Goal: Information Seeking & Learning: Learn about a topic

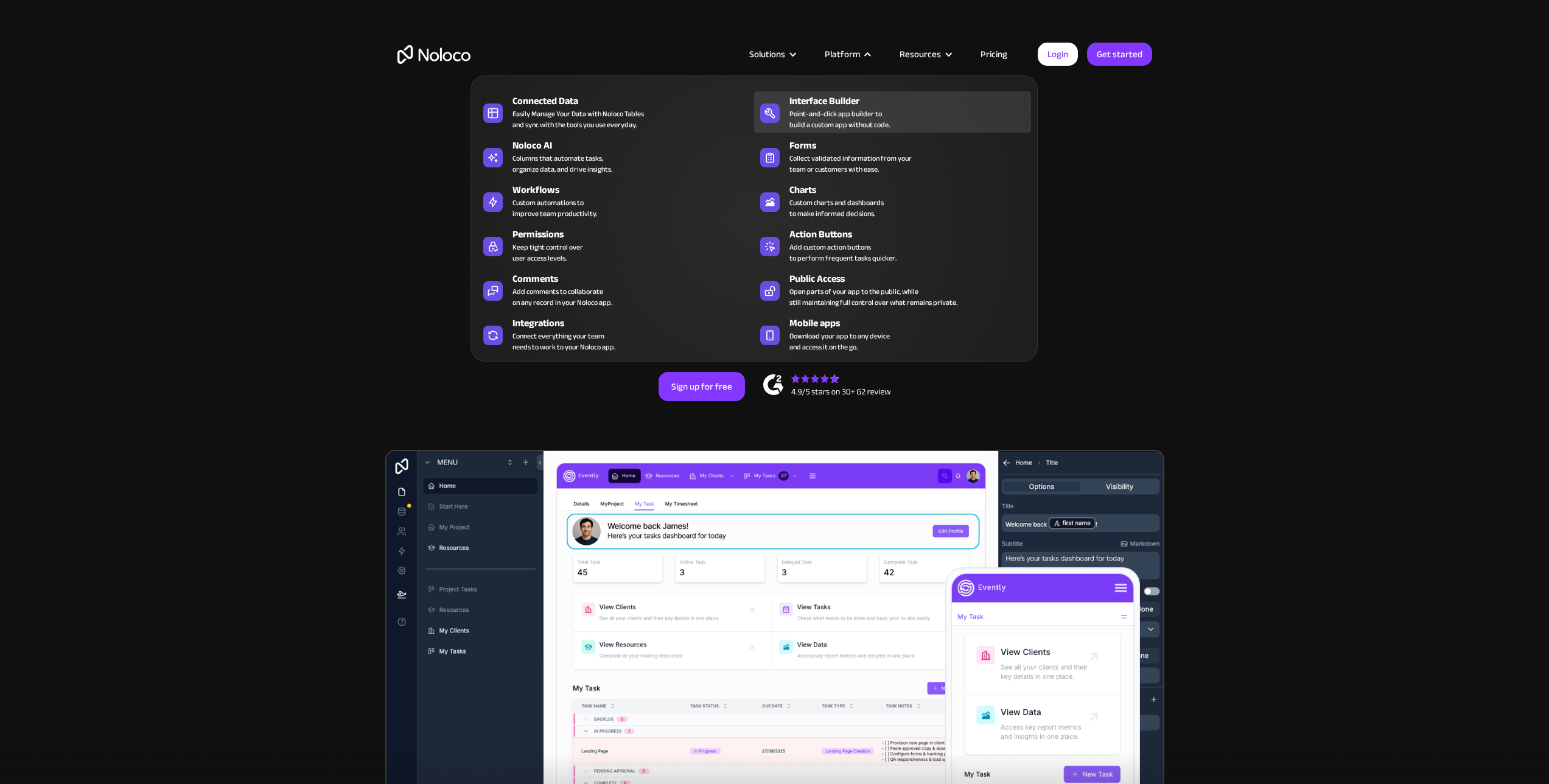
click at [843, 102] on div "Interface Builder" at bounding box center [912, 101] width 247 height 15
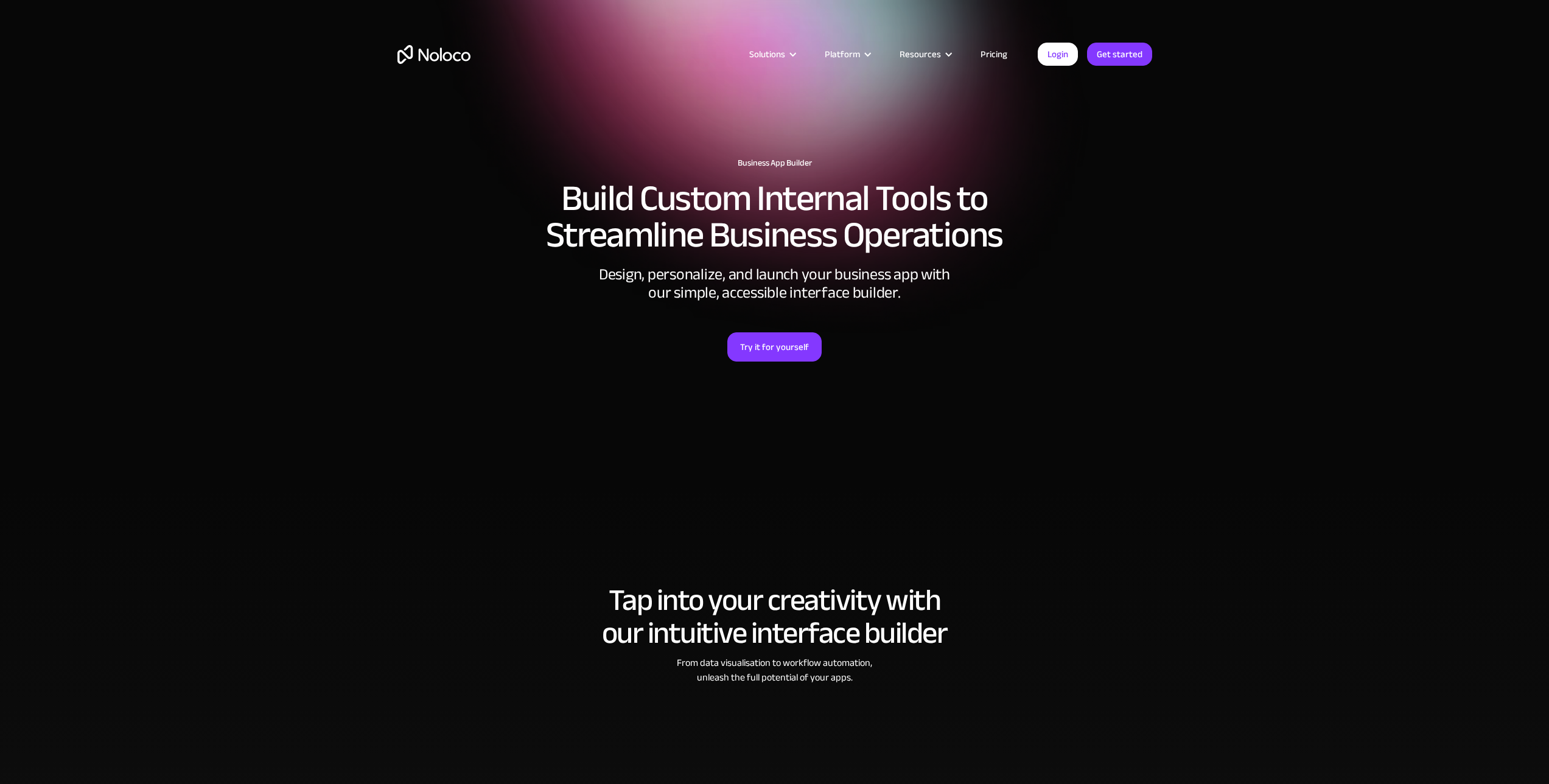
click at [1346, 256] on section "Business App Builder Build Custom Internal Tools to Streamline Business Operati…" at bounding box center [774, 243] width 1549 height 487
drag, startPoint x: 1296, startPoint y: 398, endPoint x: 1289, endPoint y: 383, distance: 16.6
click at [1296, 397] on section "Business App Builder Build Custom Internal Tools to Streamline Business Operati…" at bounding box center [774, 243] width 1549 height 487
click at [1350, 383] on section "Business App Builder Build Custom Internal Tools to Streamline Business Operati…" at bounding box center [774, 243] width 1549 height 487
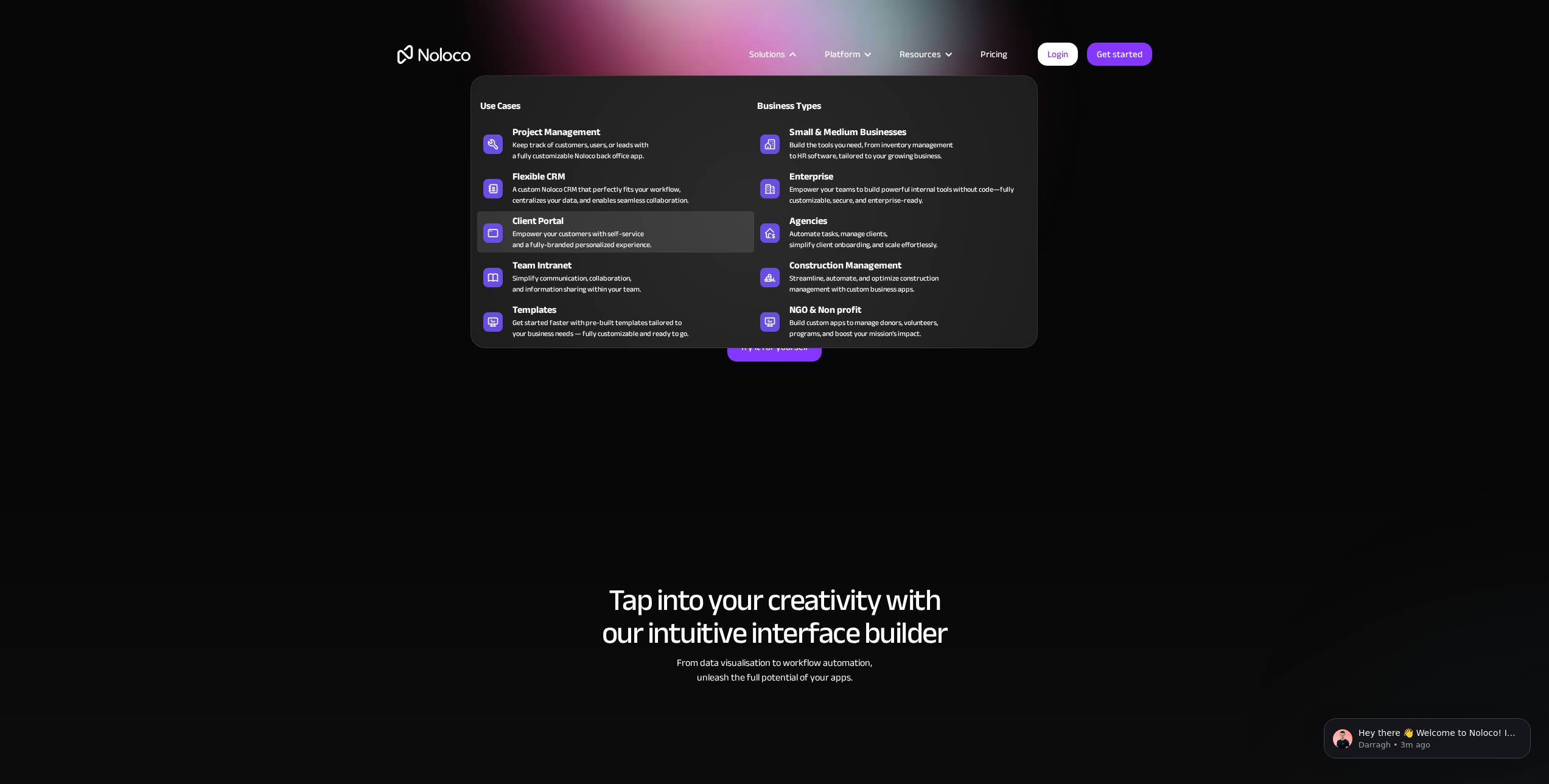
click at [553, 220] on div "Client Portal" at bounding box center [636, 221] width 247 height 15
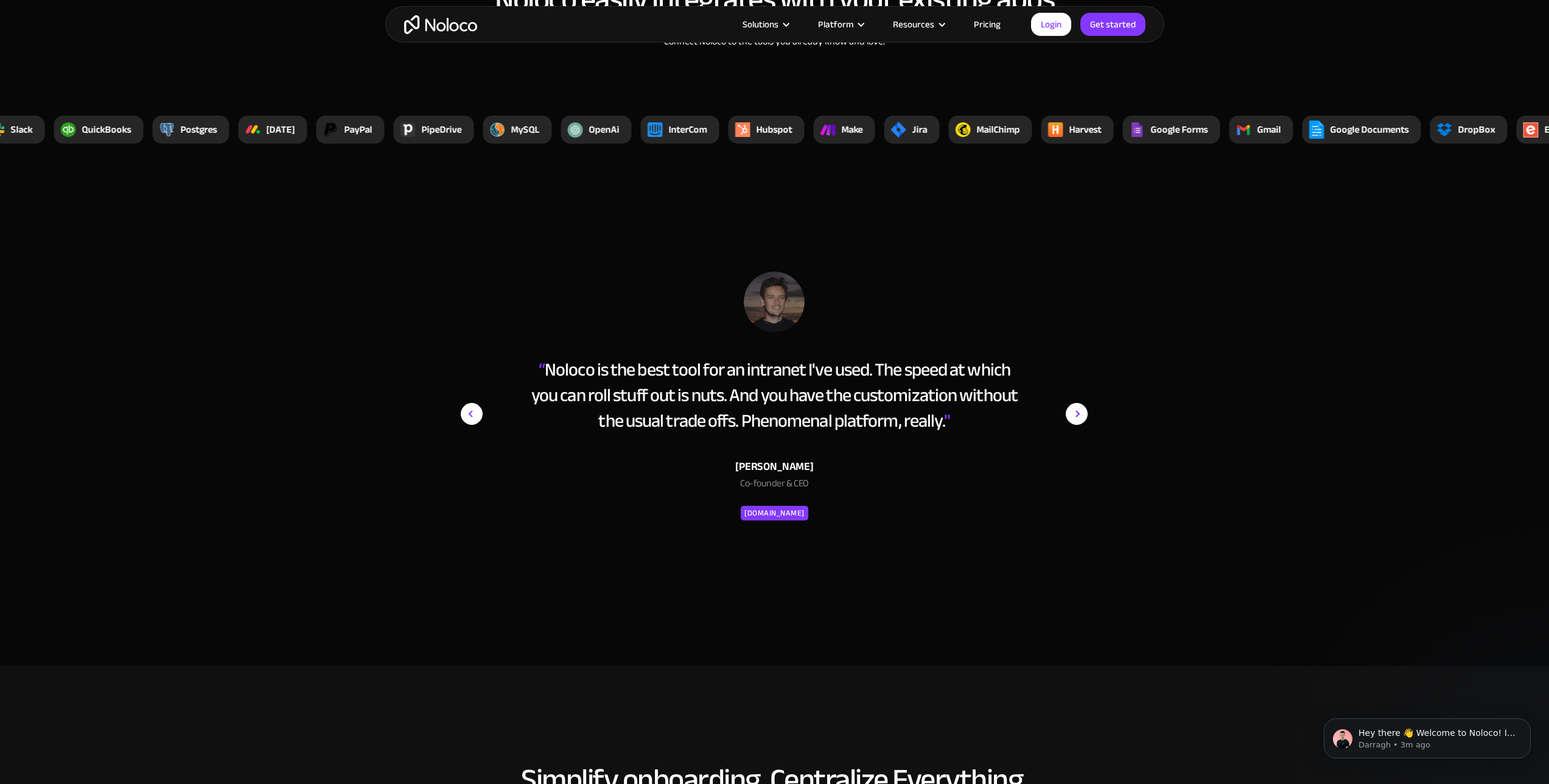
scroll to position [4861, 0]
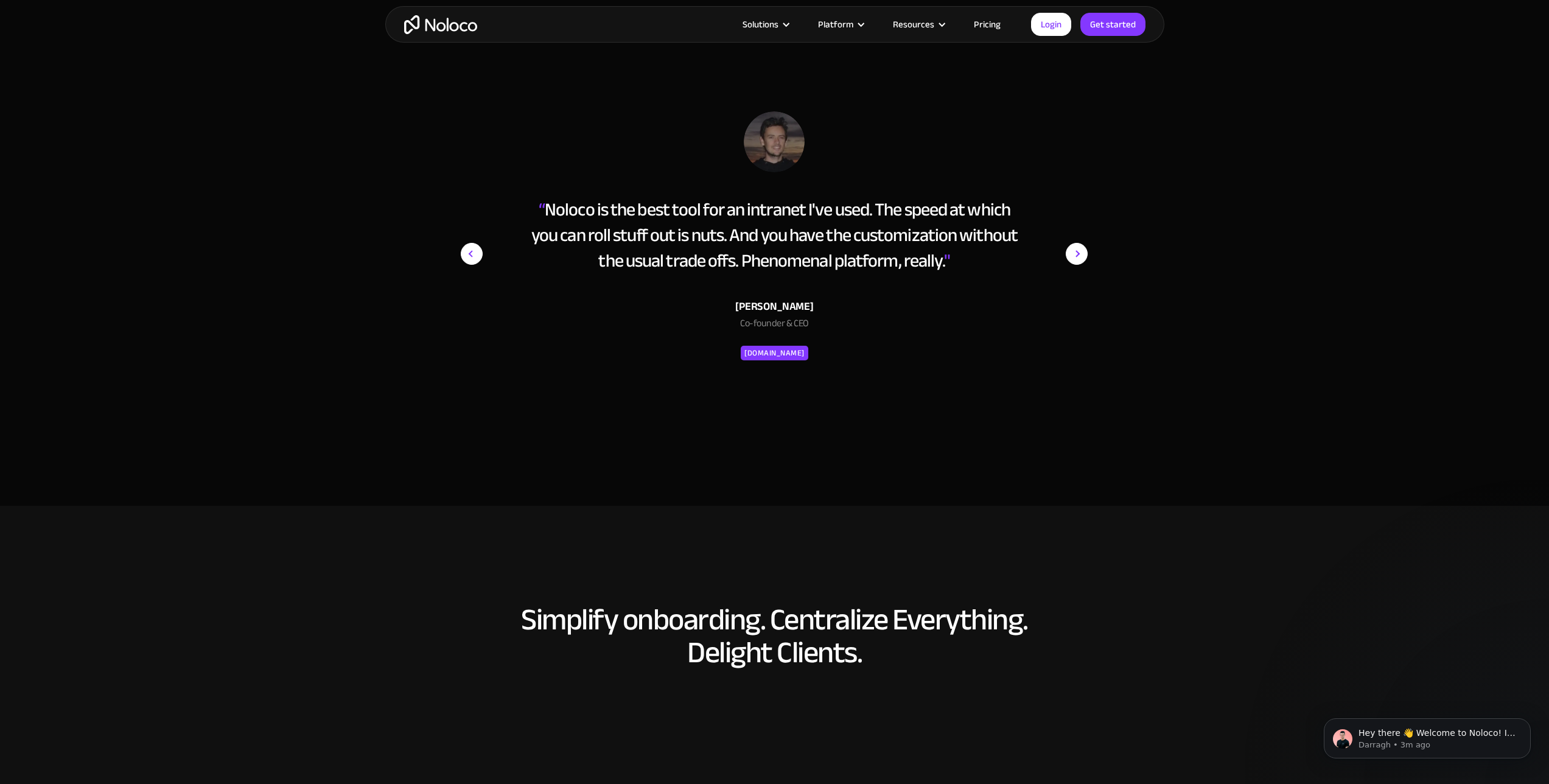
click at [1076, 259] on img "next slide" at bounding box center [1077, 254] width 22 height 285
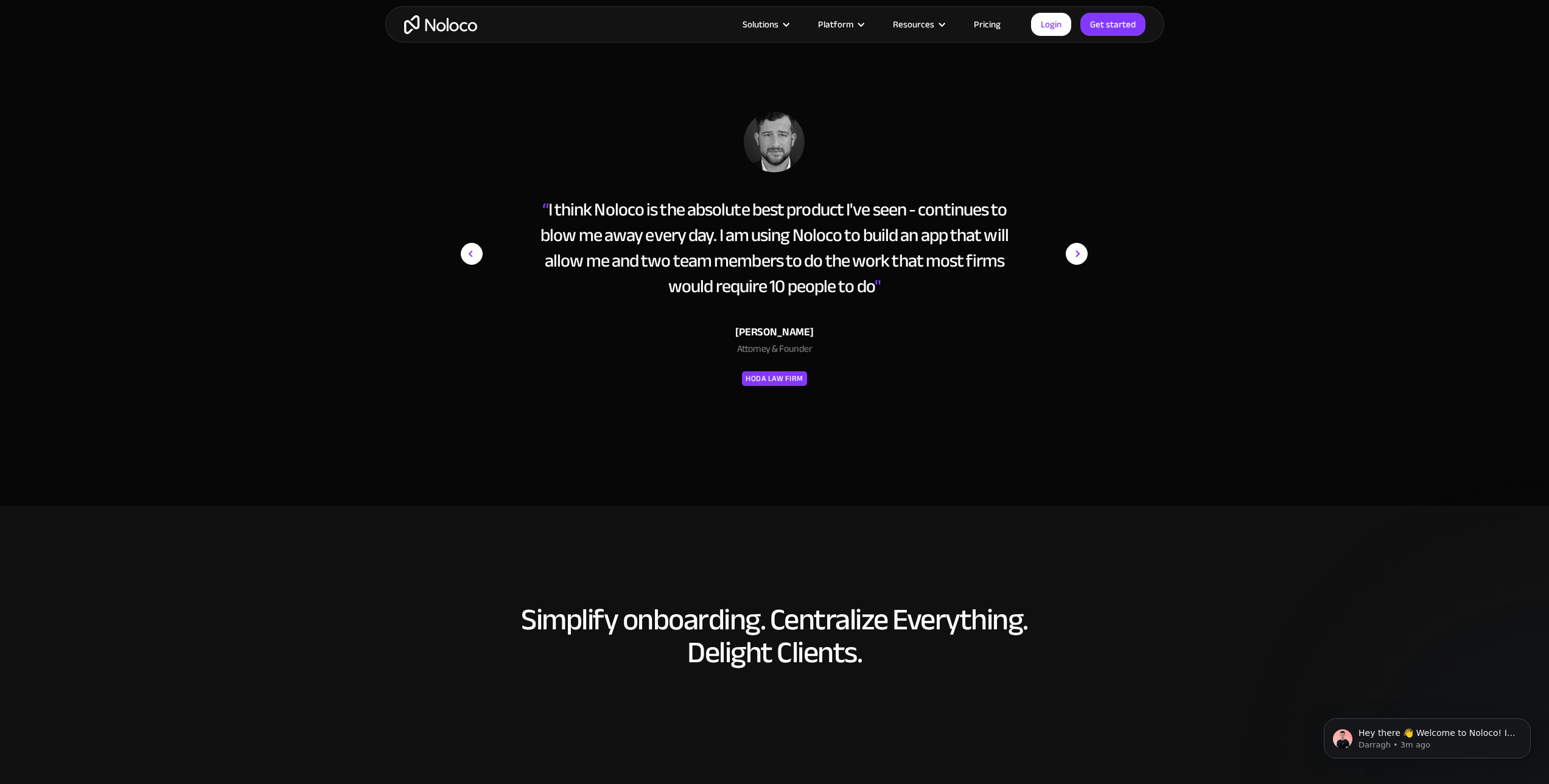
click at [1077, 257] on img "next slide" at bounding box center [1077, 254] width 22 height 285
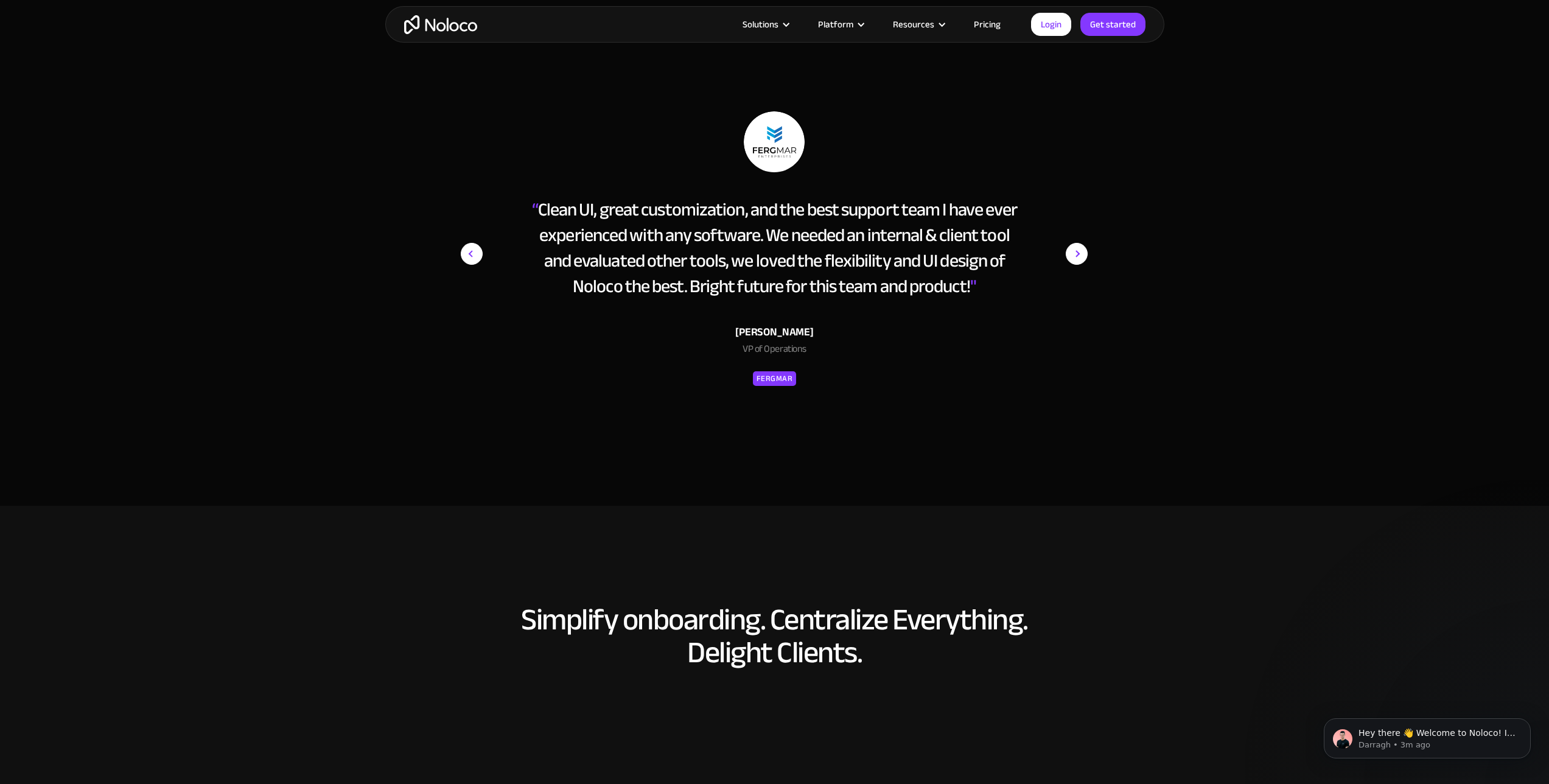
click at [1077, 256] on img "next slide" at bounding box center [1077, 254] width 22 height 285
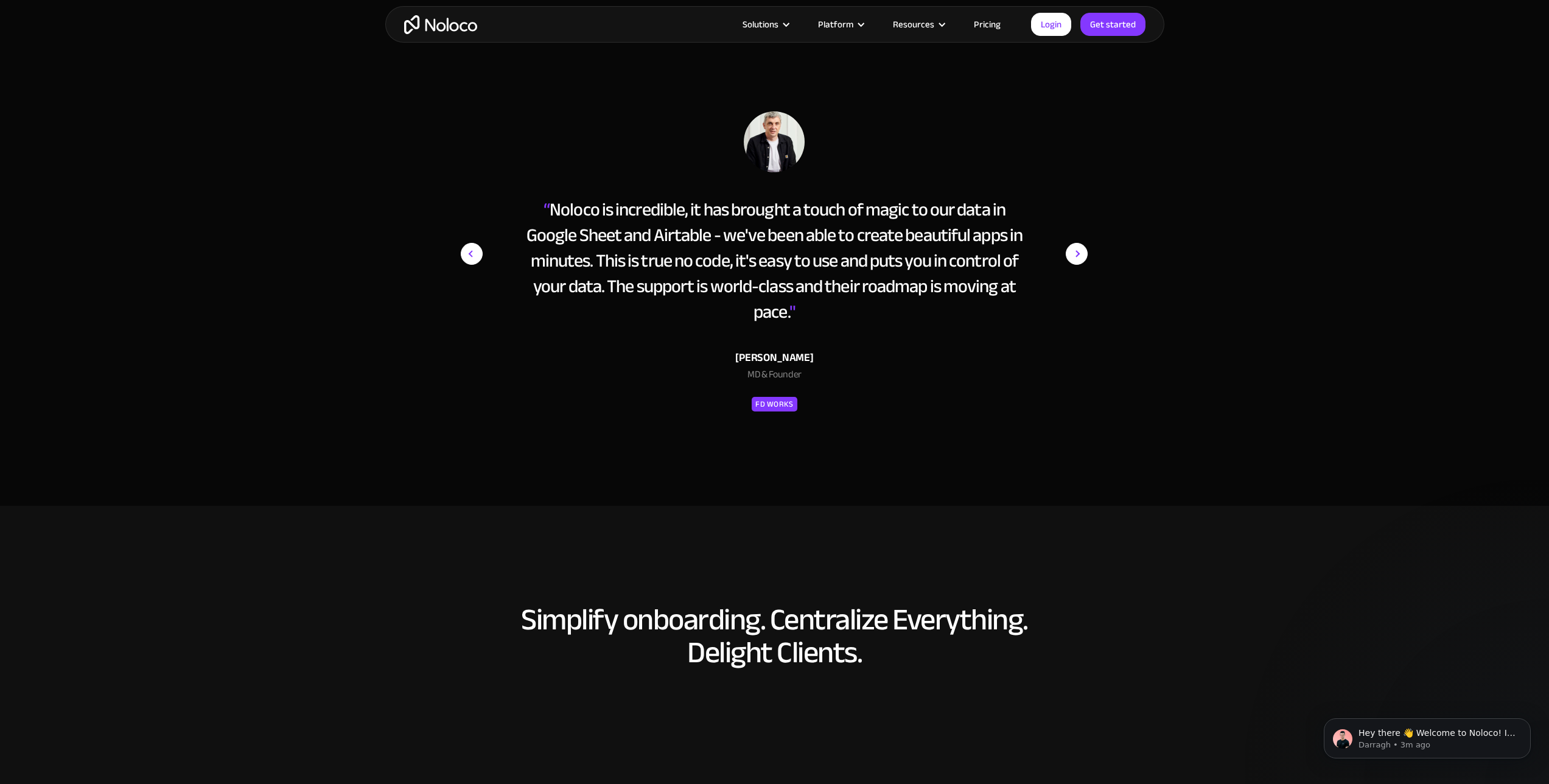
click at [1077, 252] on img "next slide" at bounding box center [1077, 254] width 22 height 285
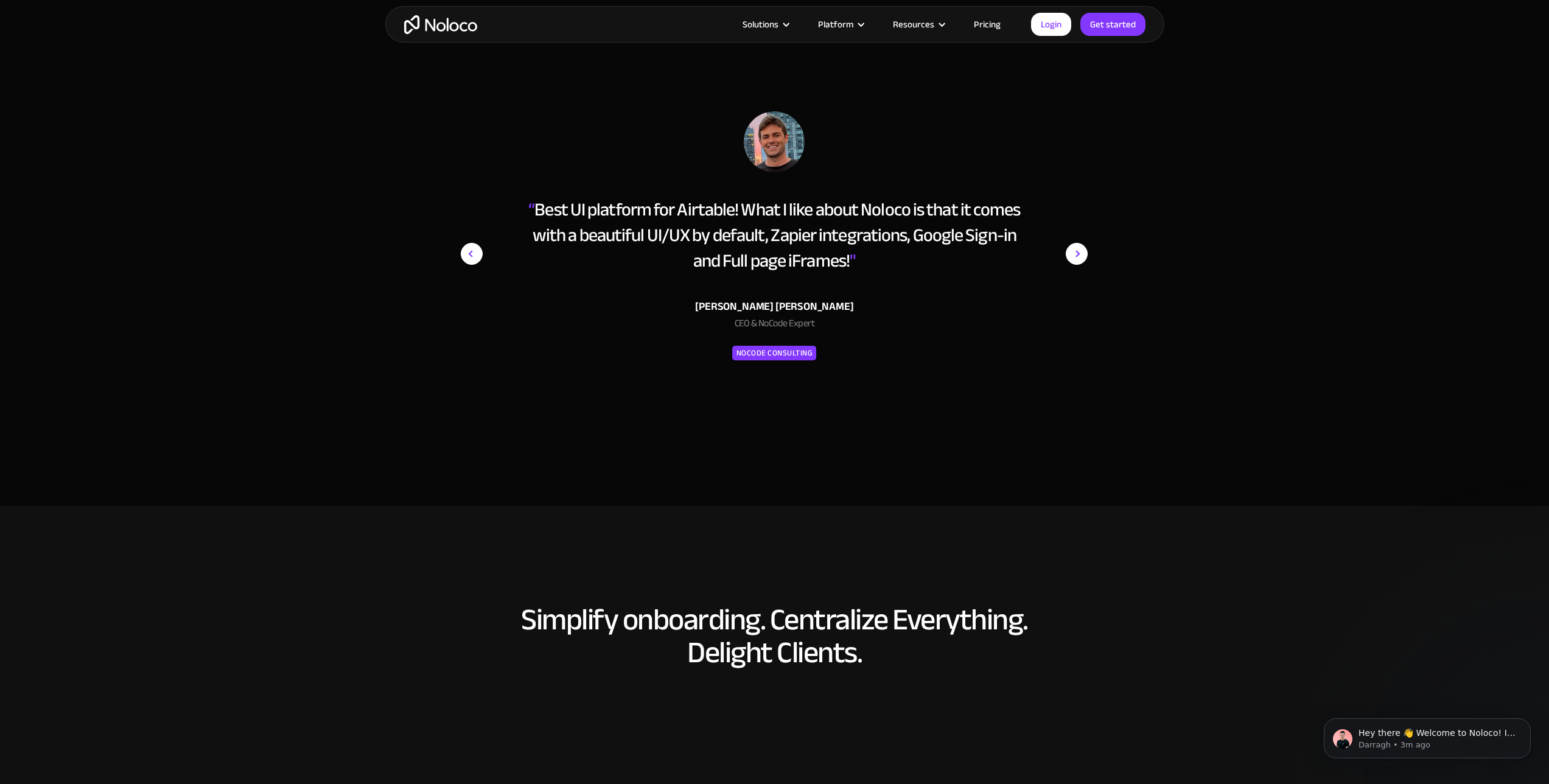
click at [1077, 252] on img "next slide" at bounding box center [1077, 254] width 22 height 285
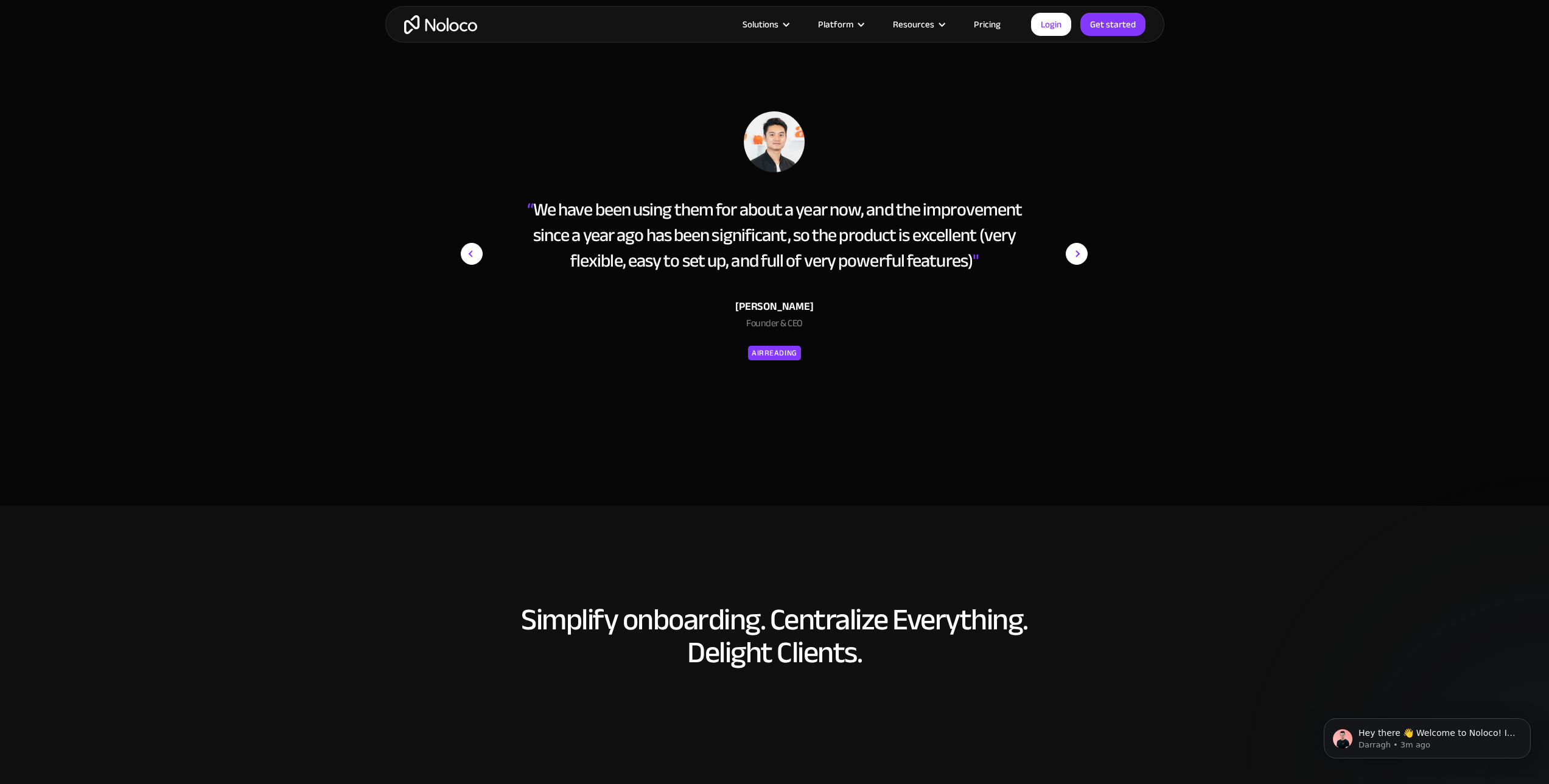
click at [1077, 252] on img "next slide" at bounding box center [1077, 254] width 22 height 285
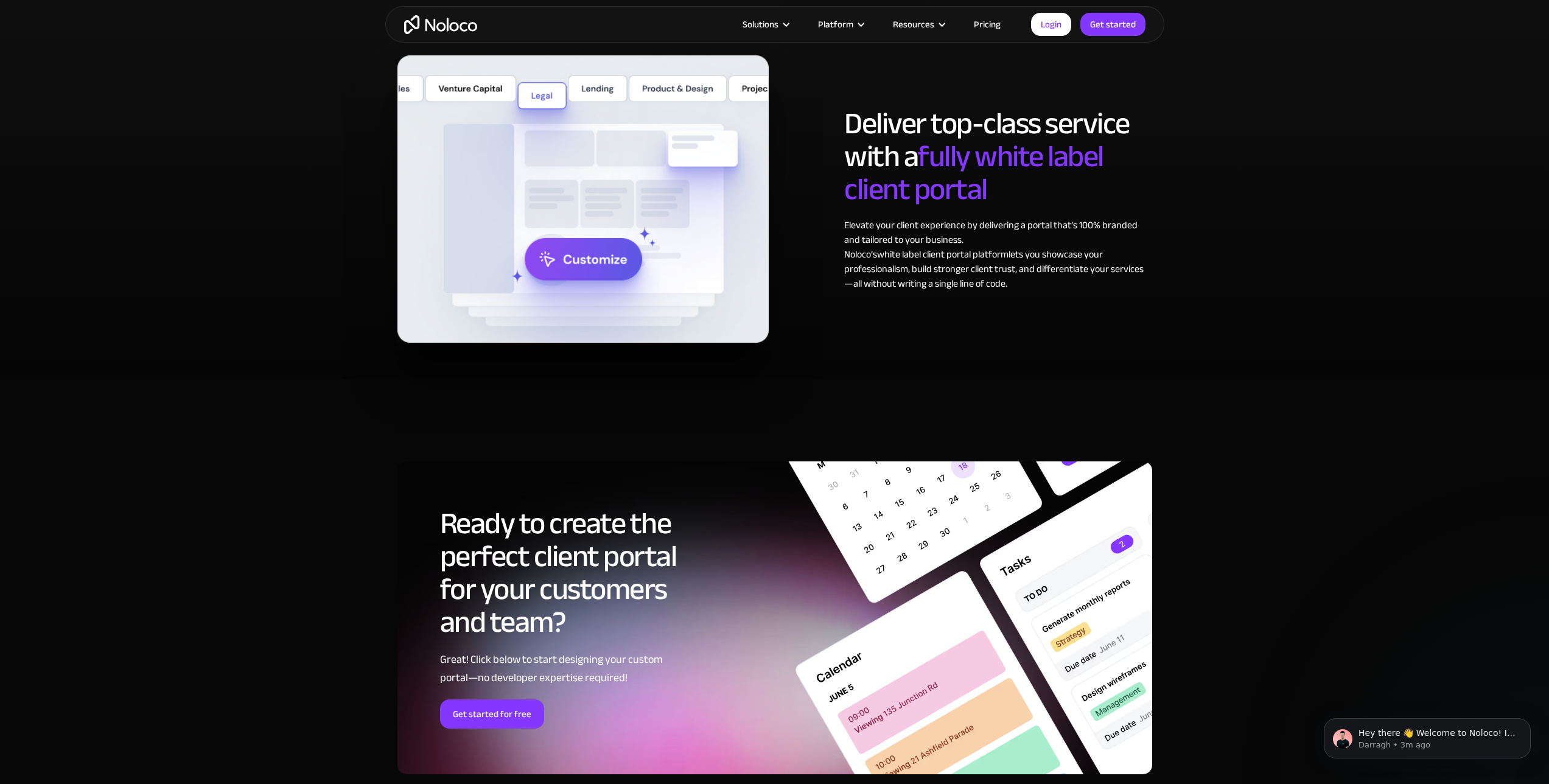
scroll to position [5897, 0]
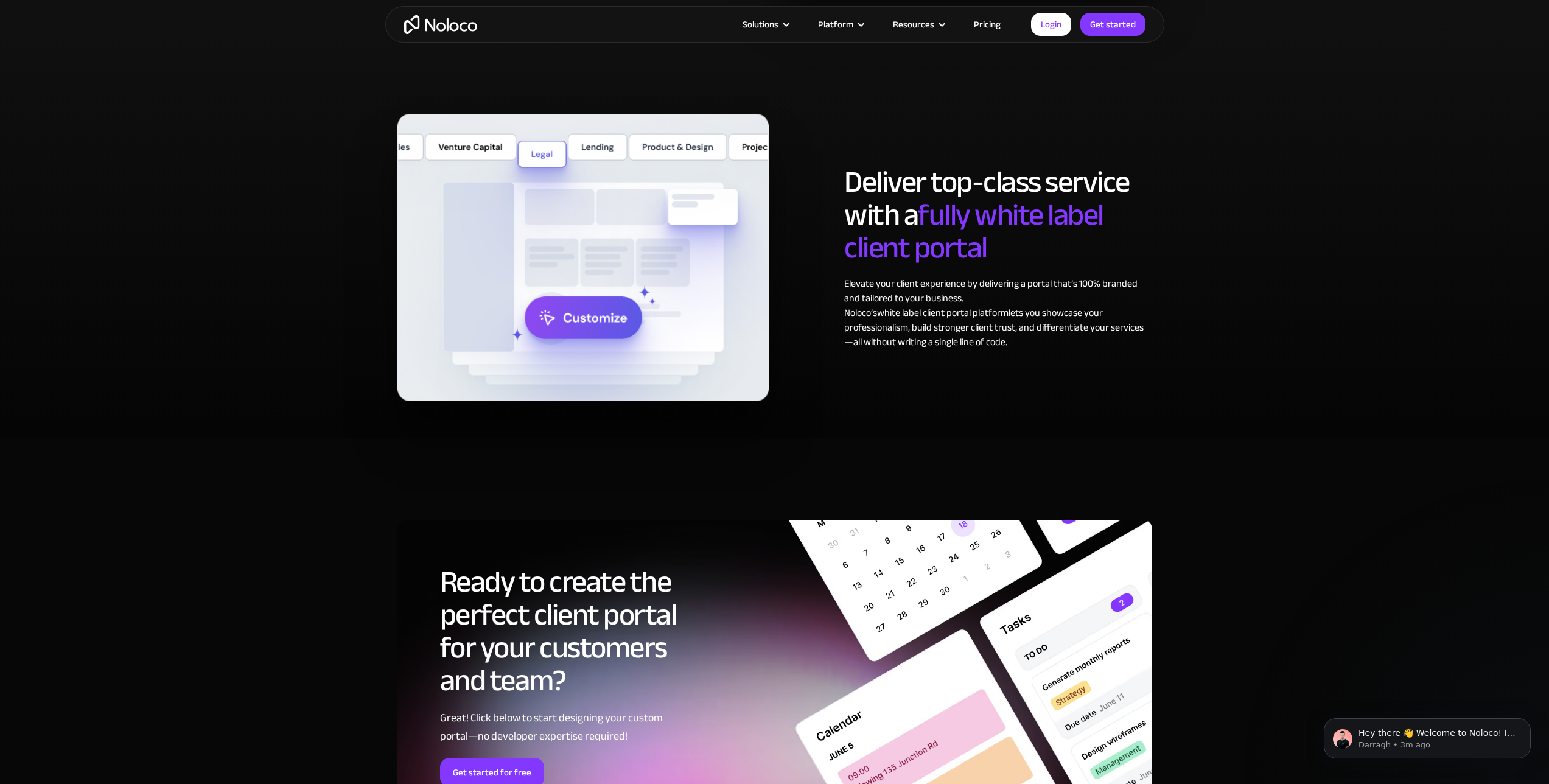
drag, startPoint x: 852, startPoint y: 178, endPoint x: 1066, endPoint y: 341, distance: 269.0
click at [1066, 341] on div "Deliver top-class service with a fully white label client portal Elevate your c…" at bounding box center [997, 257] width 319 height 184
click at [1066, 341] on div "Elevate your client experience by delivering a portal that’s 100% branded and t…" at bounding box center [997, 313] width 307 height 73
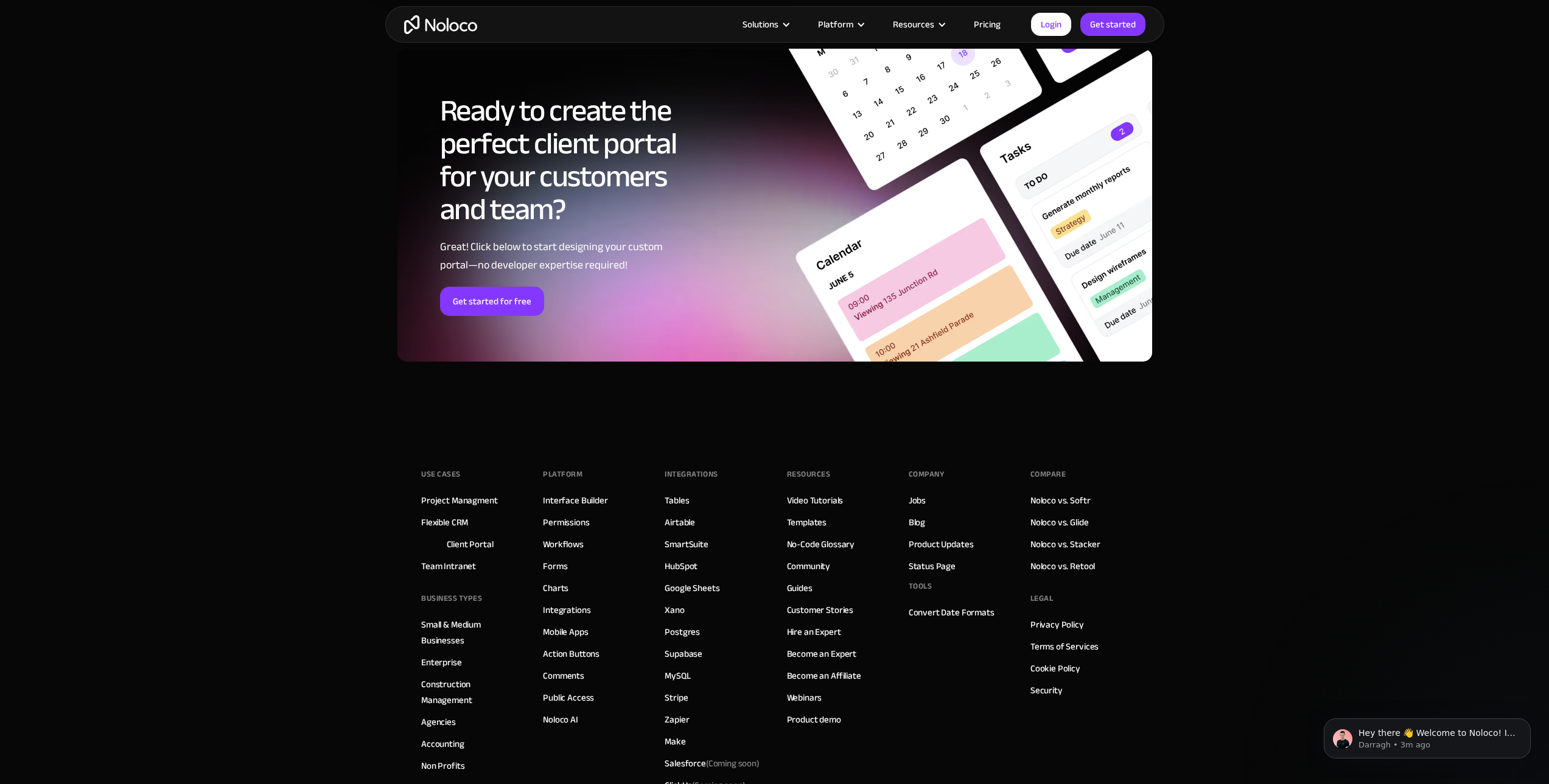
scroll to position [6506, 0]
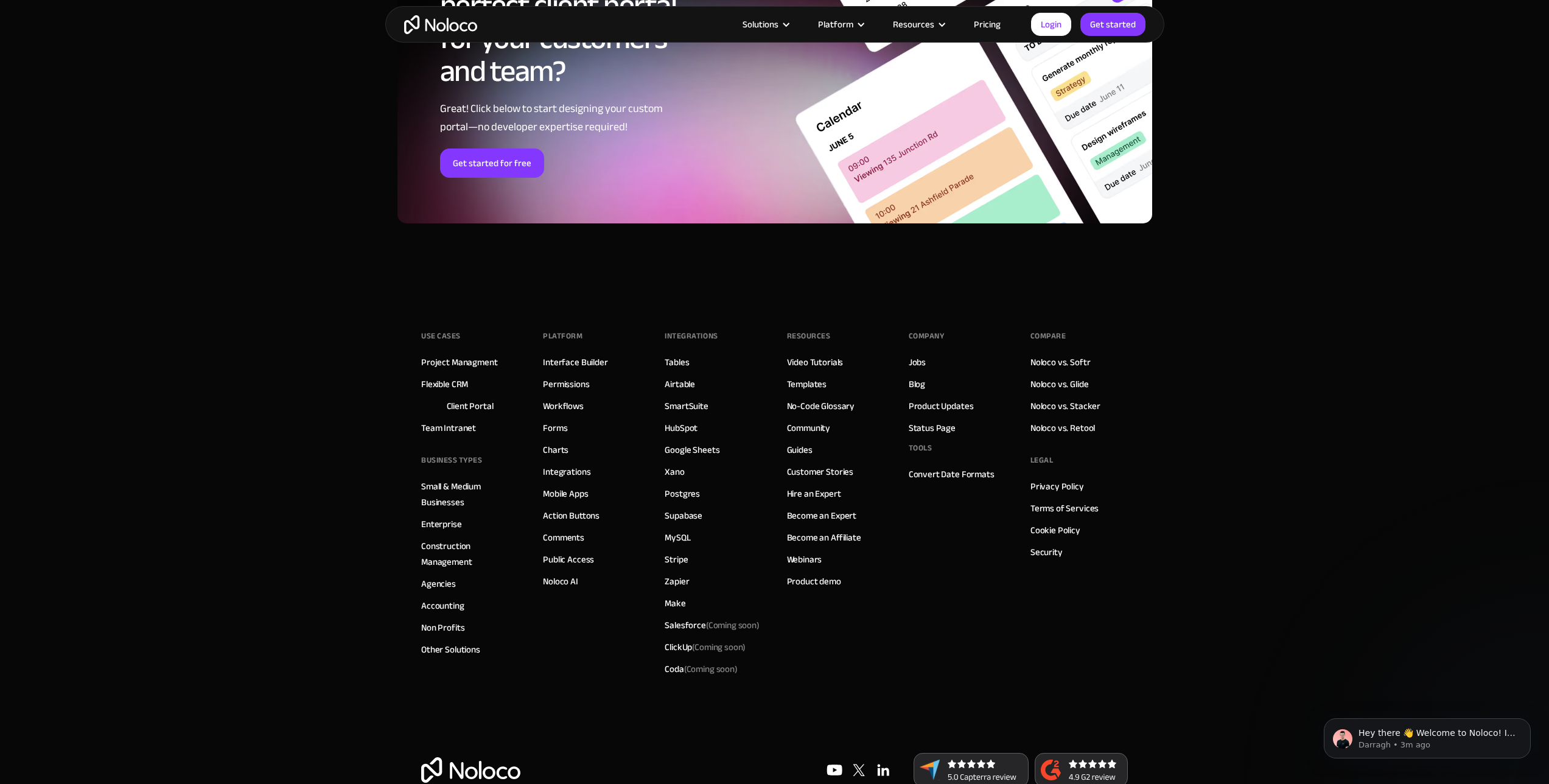
click at [301, 410] on footer "Use Cases Project Managment Flexible CRM Client Portal Team Intranet BUSINESS T…" at bounding box center [774, 553] width 1549 height 527
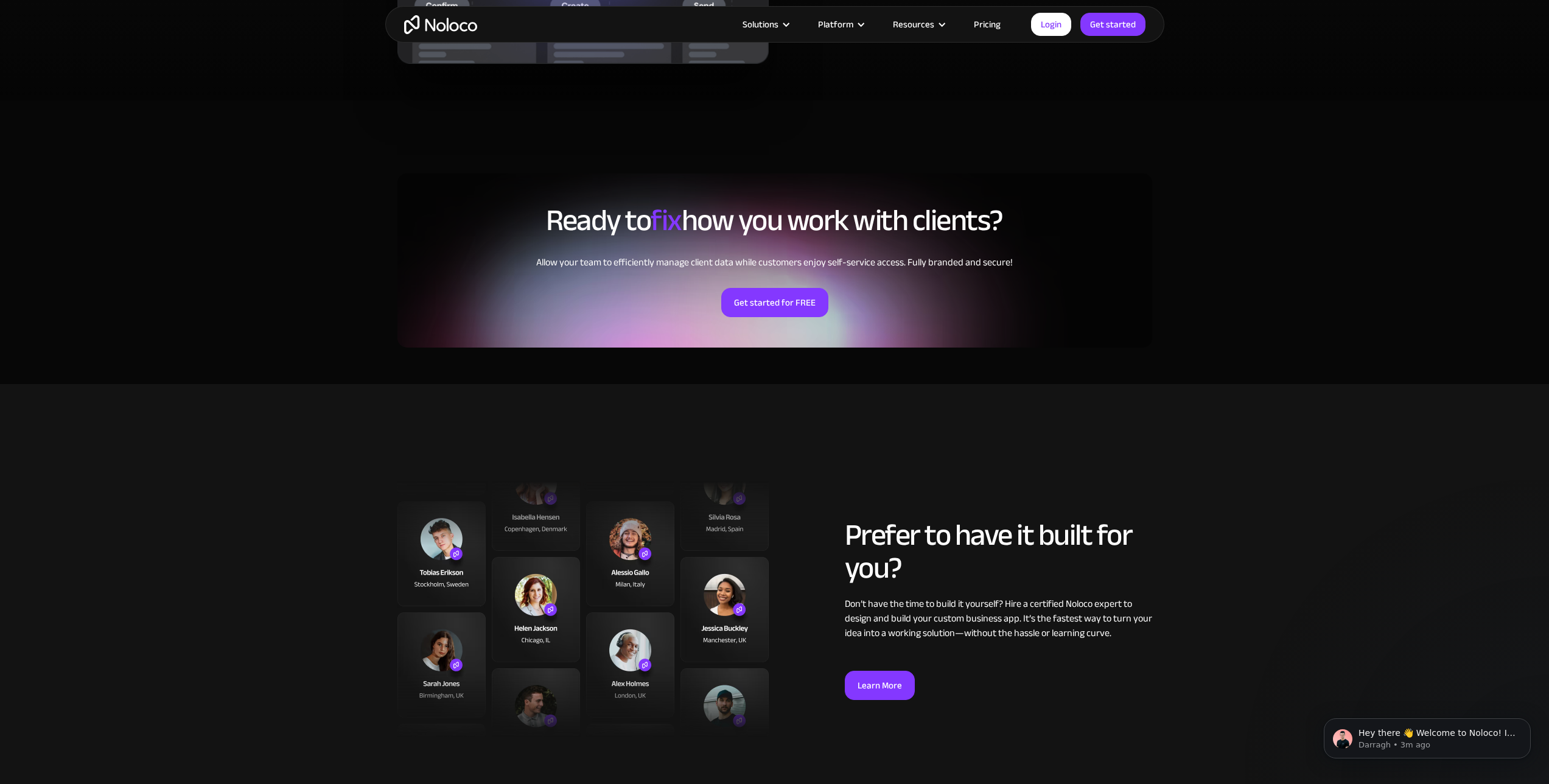
scroll to position [2242, 0]
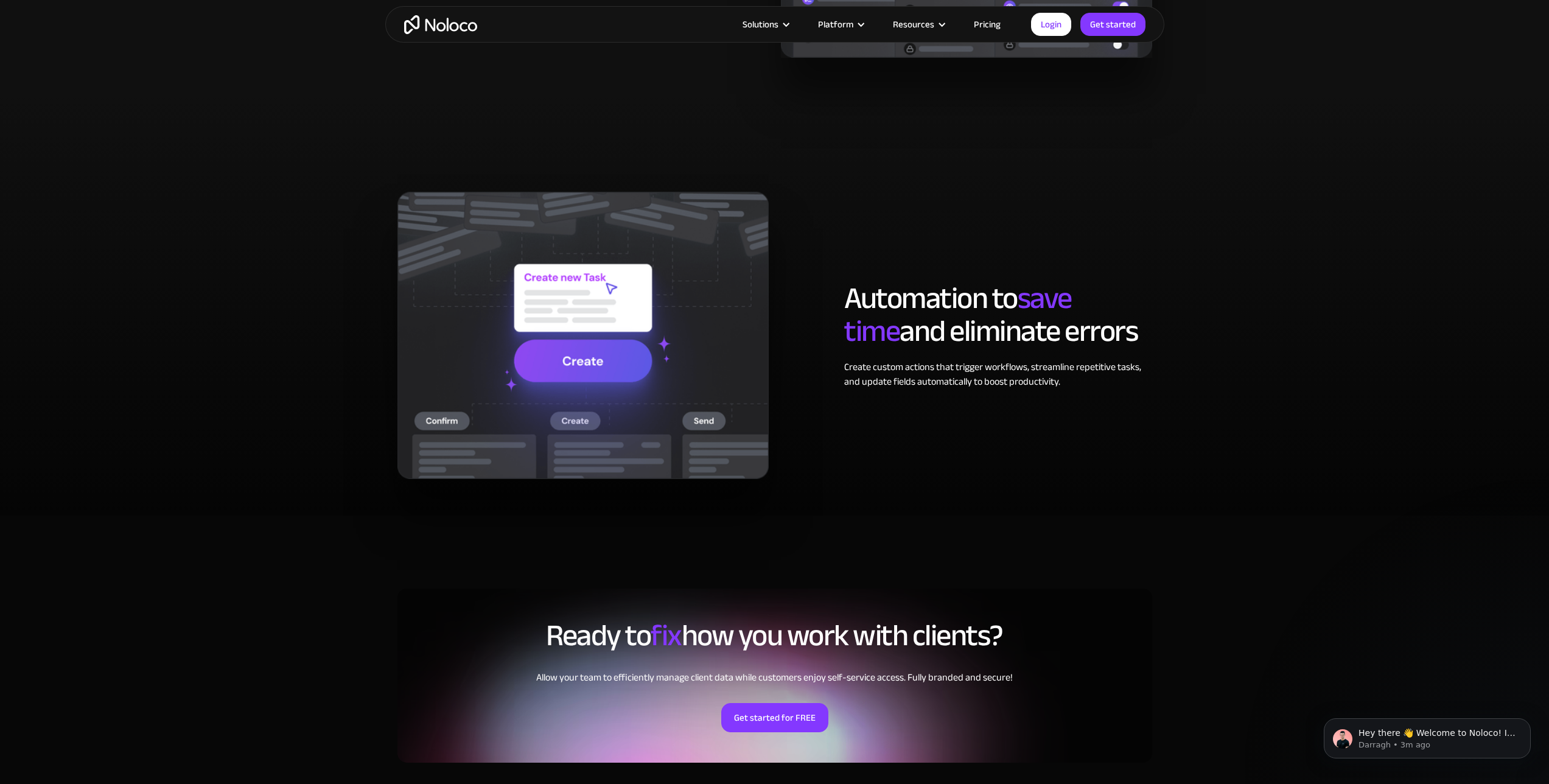
click at [981, 20] on link "Pricing" at bounding box center [987, 24] width 57 height 16
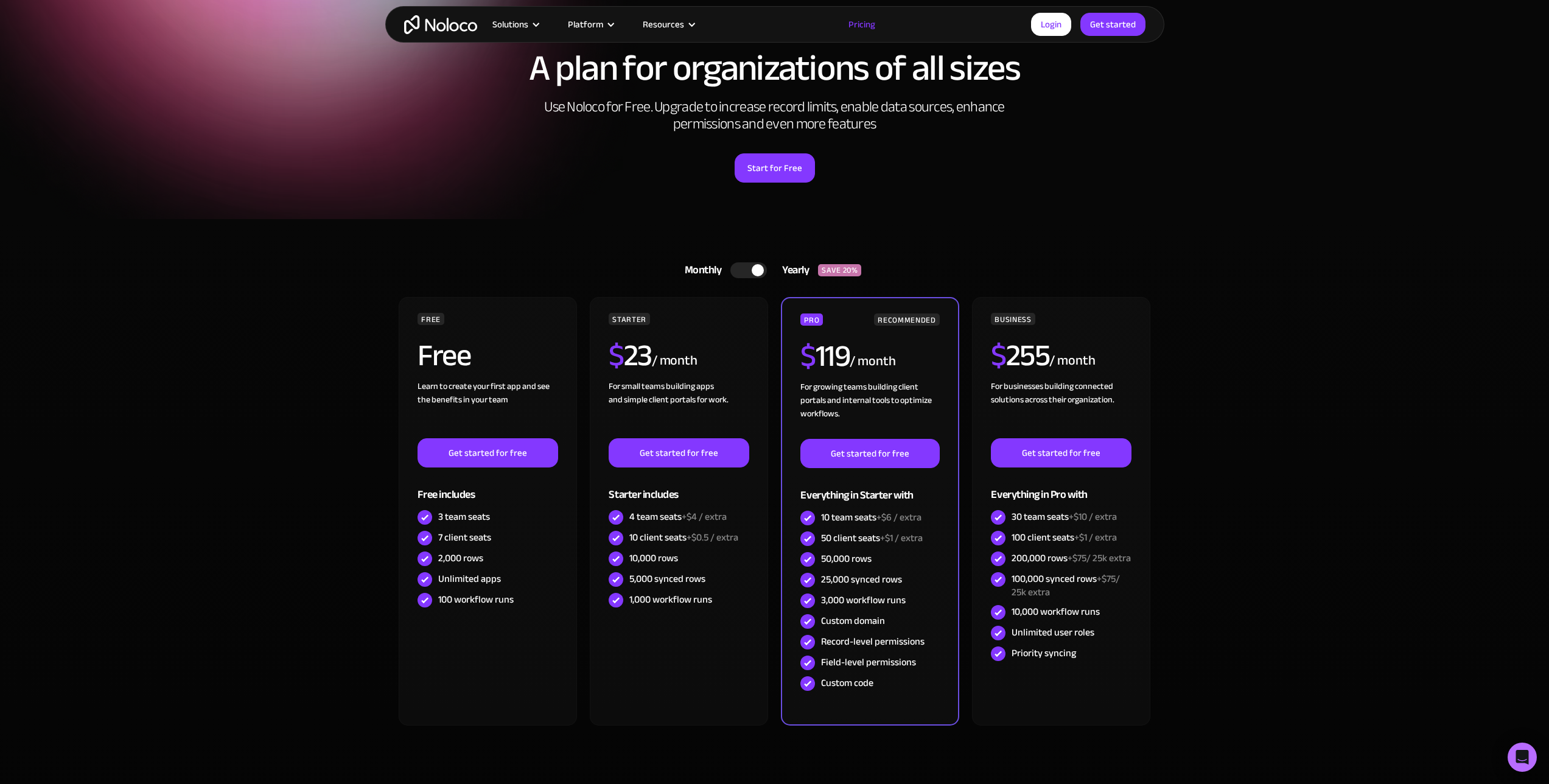
scroll to position [86, 0]
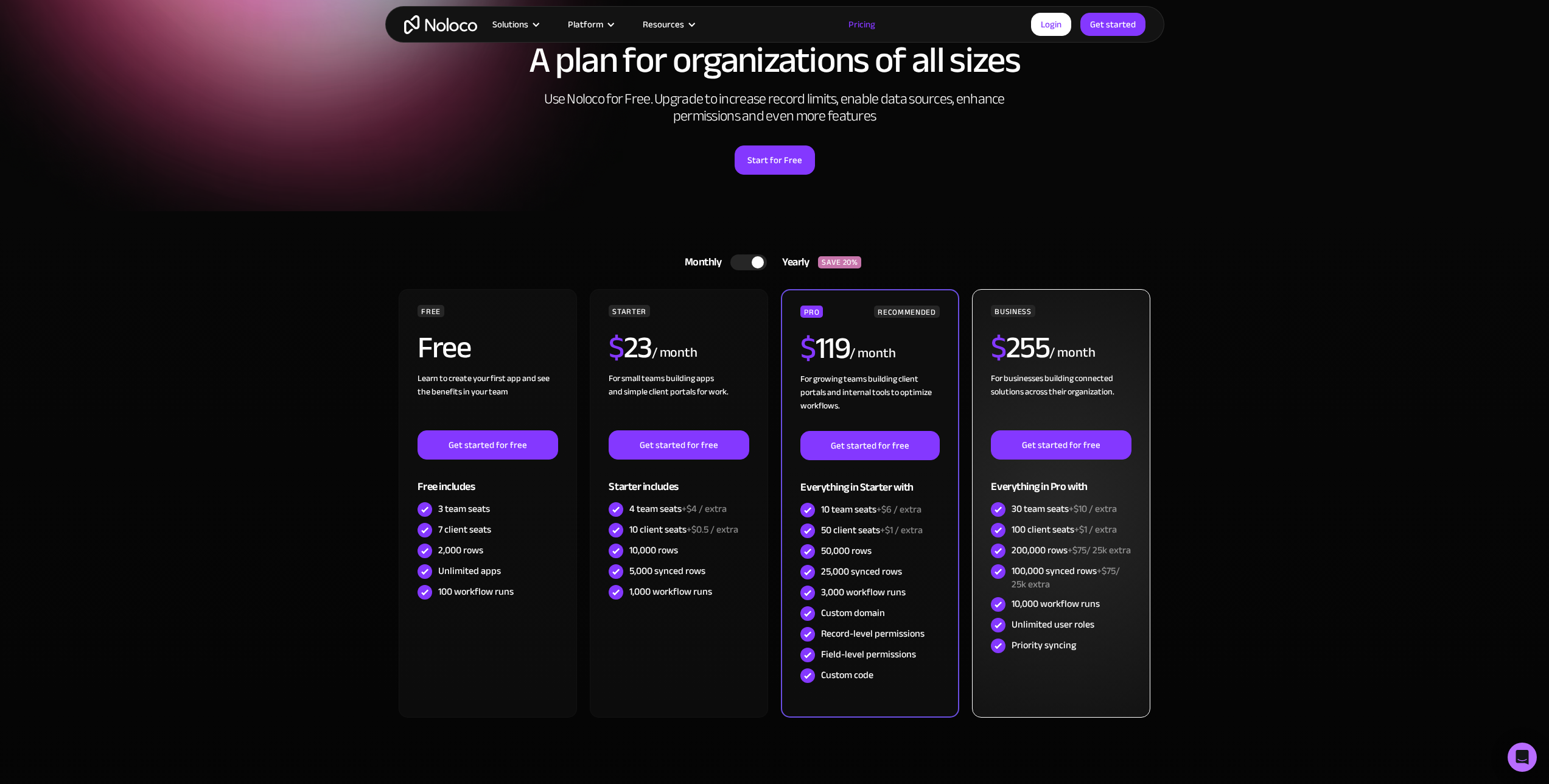
click at [1071, 343] on div "/ month" at bounding box center [1072, 352] width 46 height 19
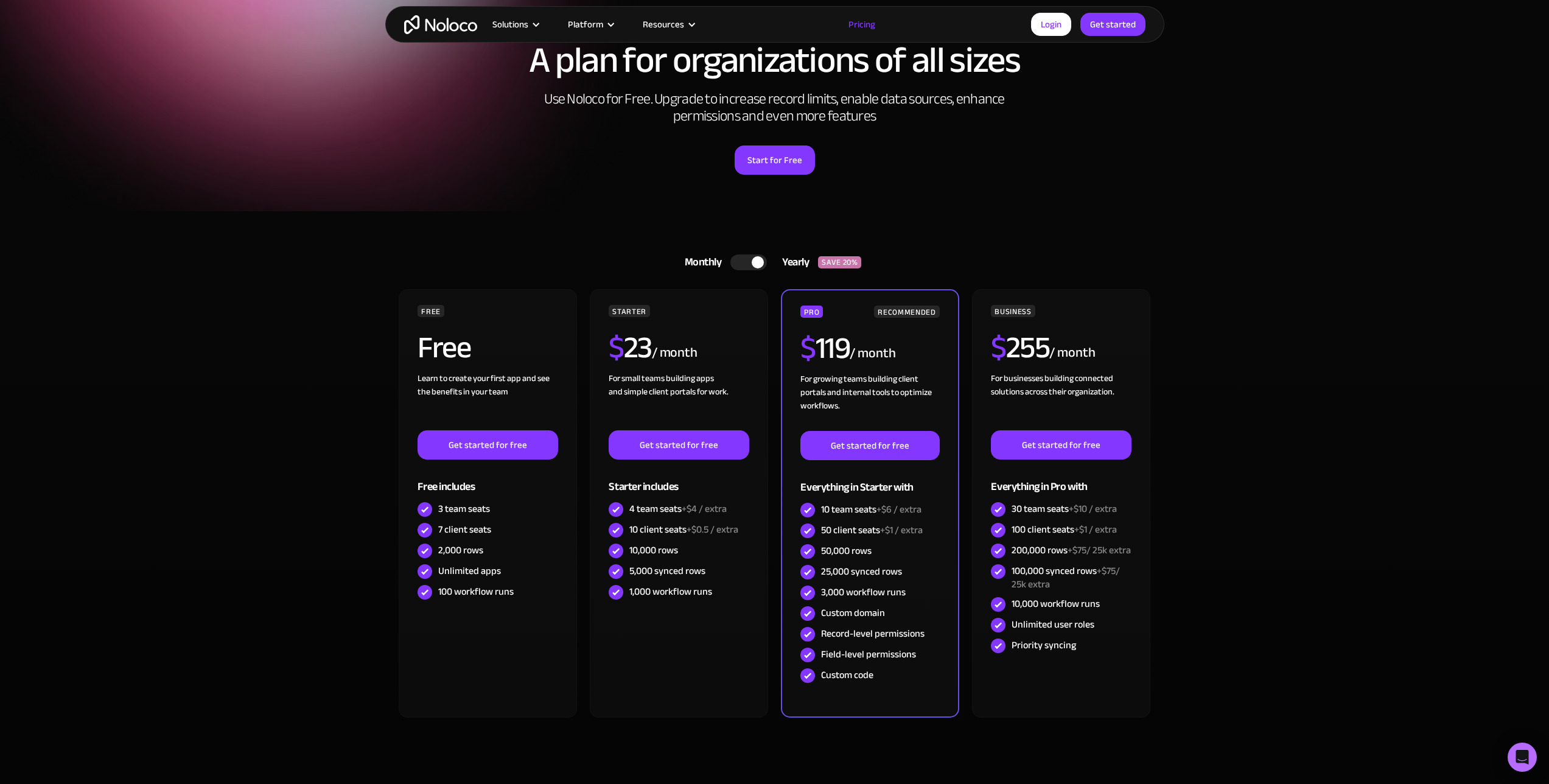
click at [1321, 348] on section "Monthly Yearly SAVE 20% Monthly Yearly SAVE 20% FREE Free Learn to create your …" at bounding box center [774, 514] width 1549 height 607
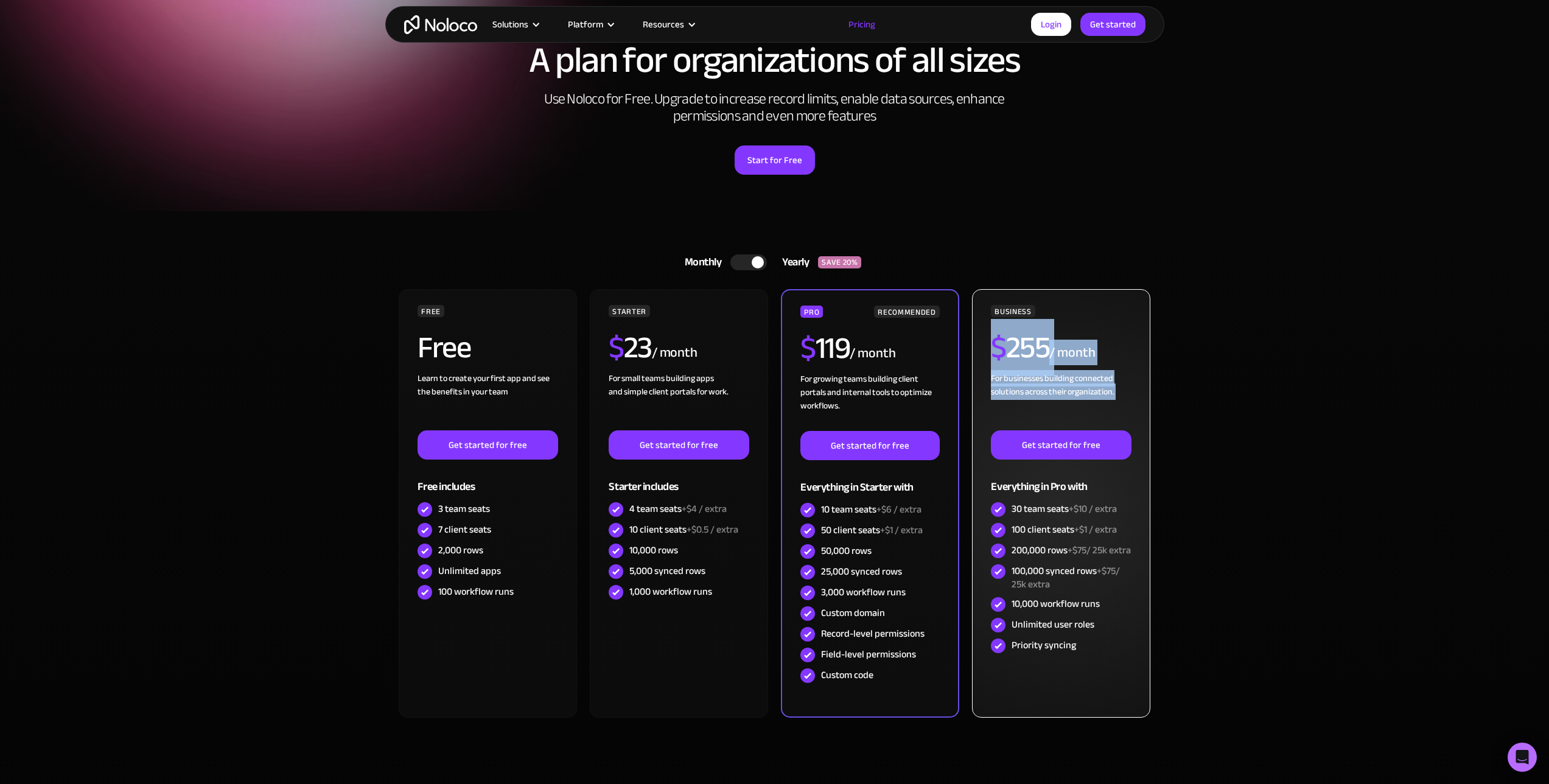
drag, startPoint x: 997, startPoint y: 347, endPoint x: 1116, endPoint y: 401, distance: 130.7
click at [1116, 401] on div "BUSINESS $ 255 / month For businesses building connected solutions across their…" at bounding box center [1061, 480] width 140 height 351
click at [1116, 401] on div "For businesses building connected solutions across their organization. ‍" at bounding box center [1061, 401] width 140 height 58
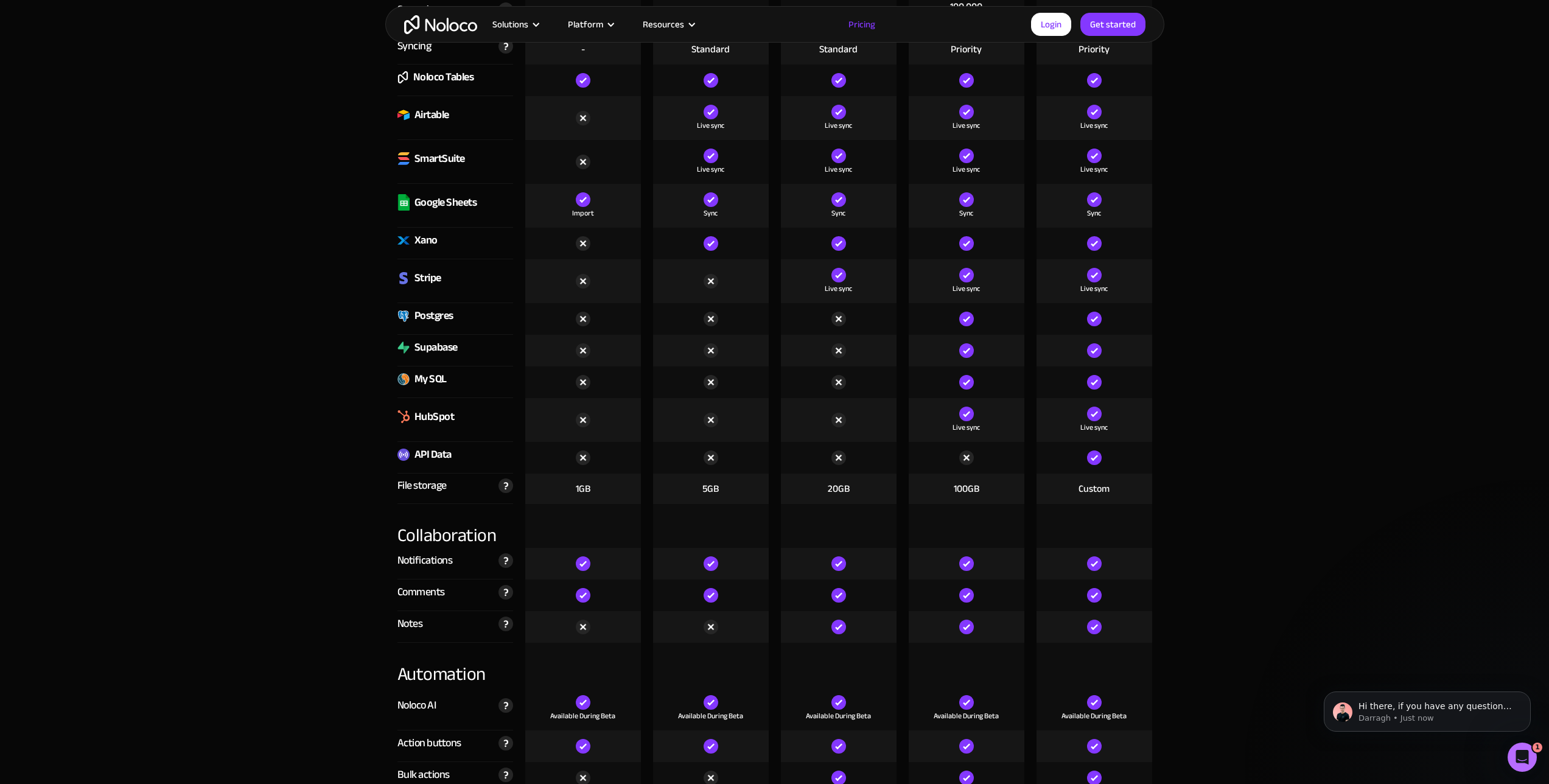
scroll to position [2174, 0]
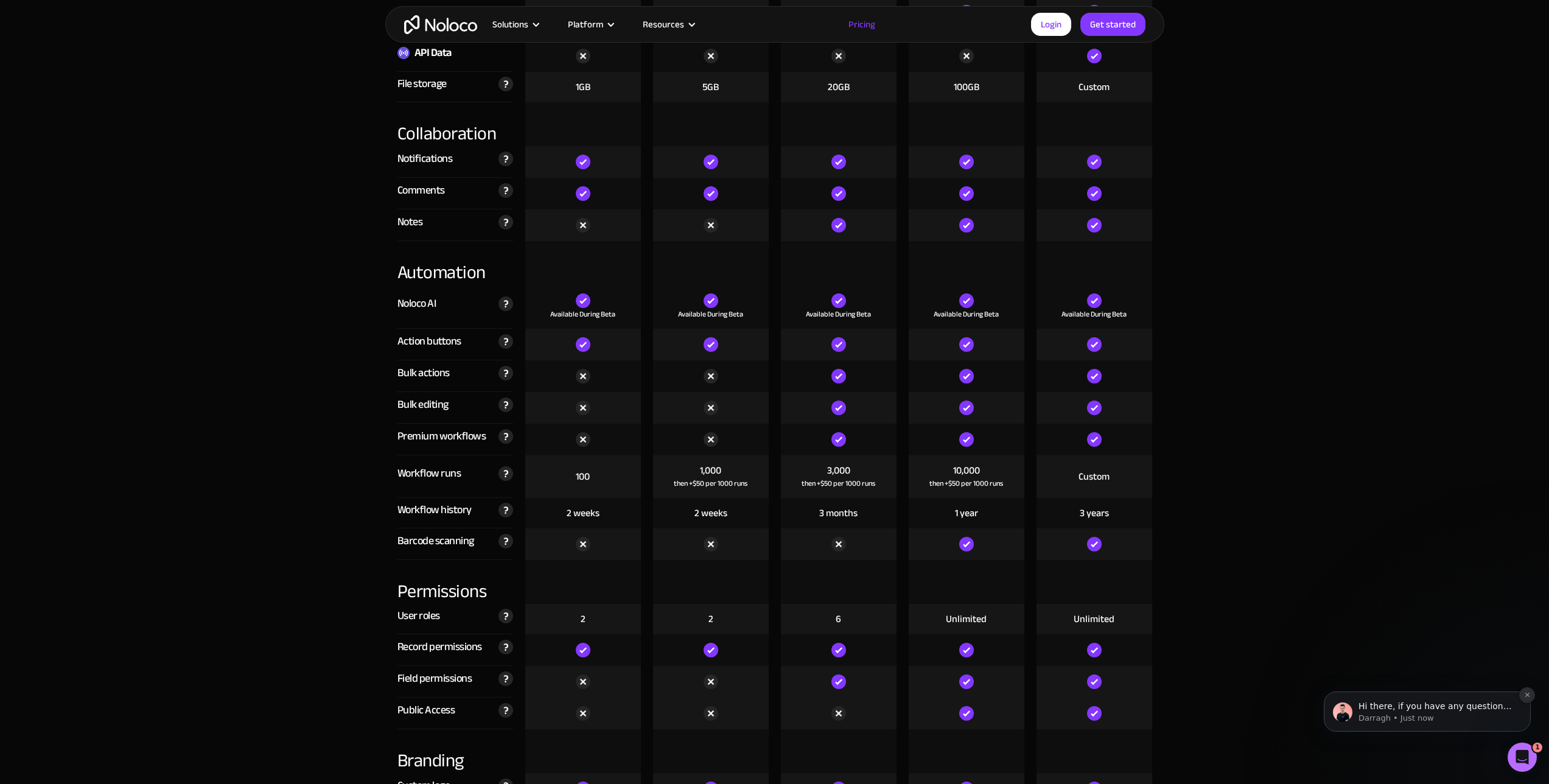
click at [1527, 692] on icon "Dismiss notification" at bounding box center [1527, 695] width 7 height 7
drag, startPoint x: 1326, startPoint y: 562, endPoint x: 1270, endPoint y: 529, distance: 65.0
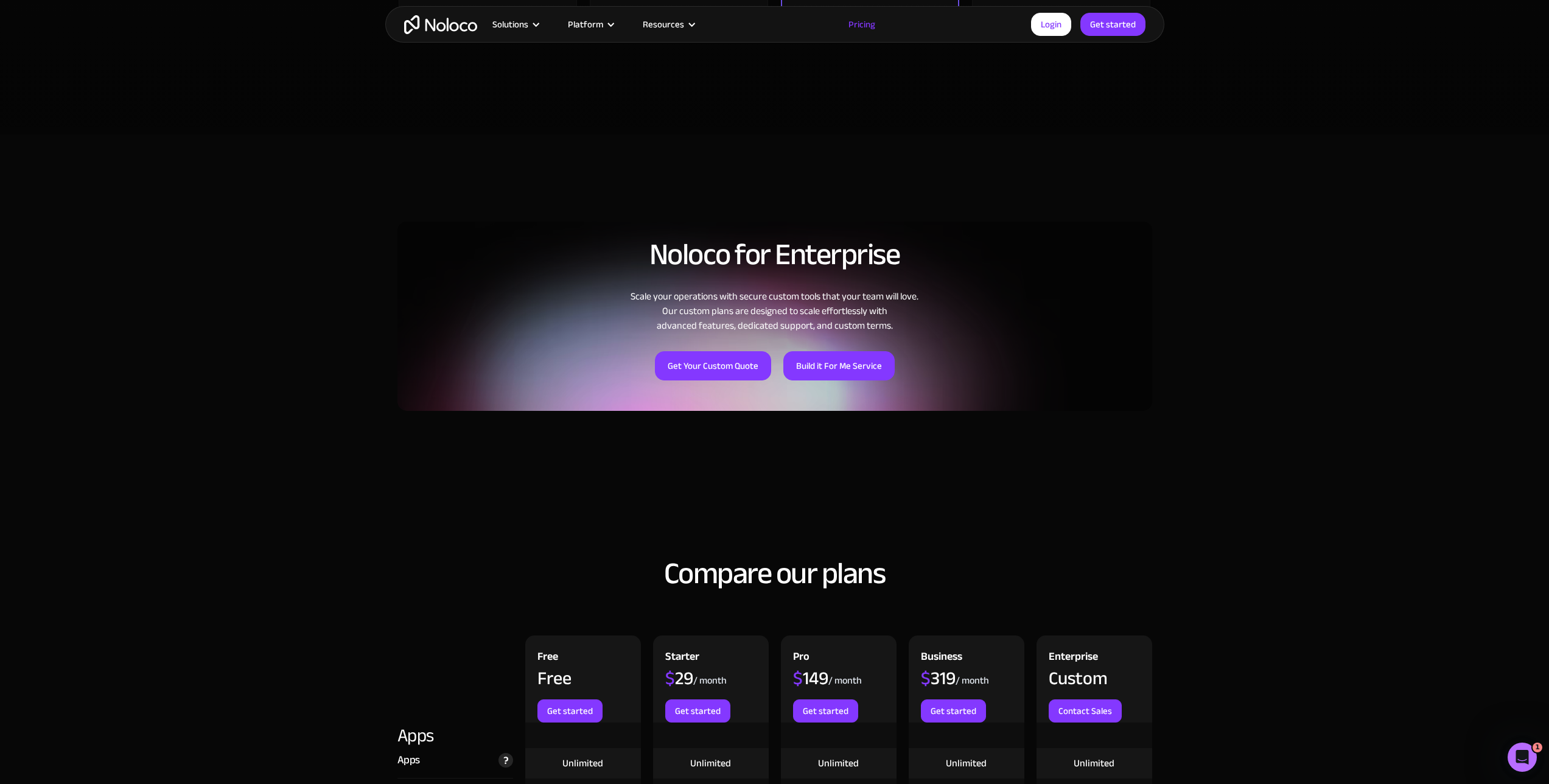
scroll to position [0, 0]
